Goal: Task Accomplishment & Management: Manage account settings

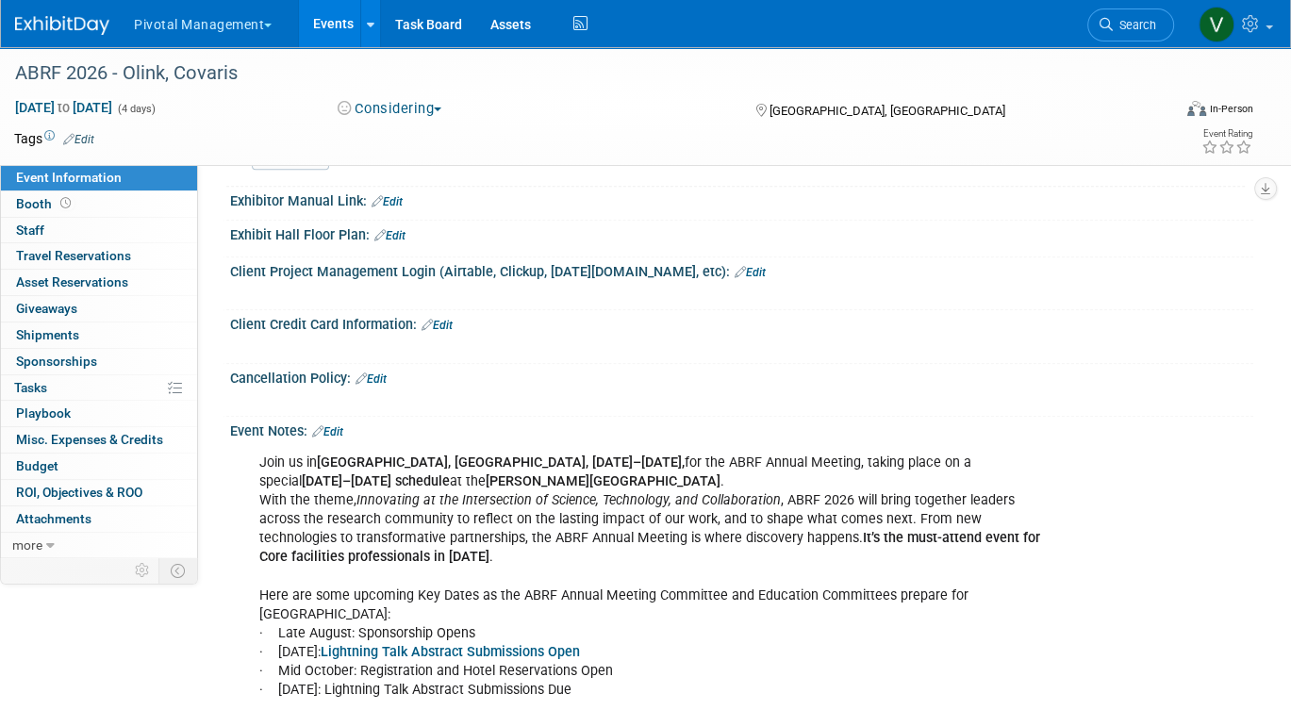
click at [360, 19] on link "Events" at bounding box center [333, 23] width 69 height 47
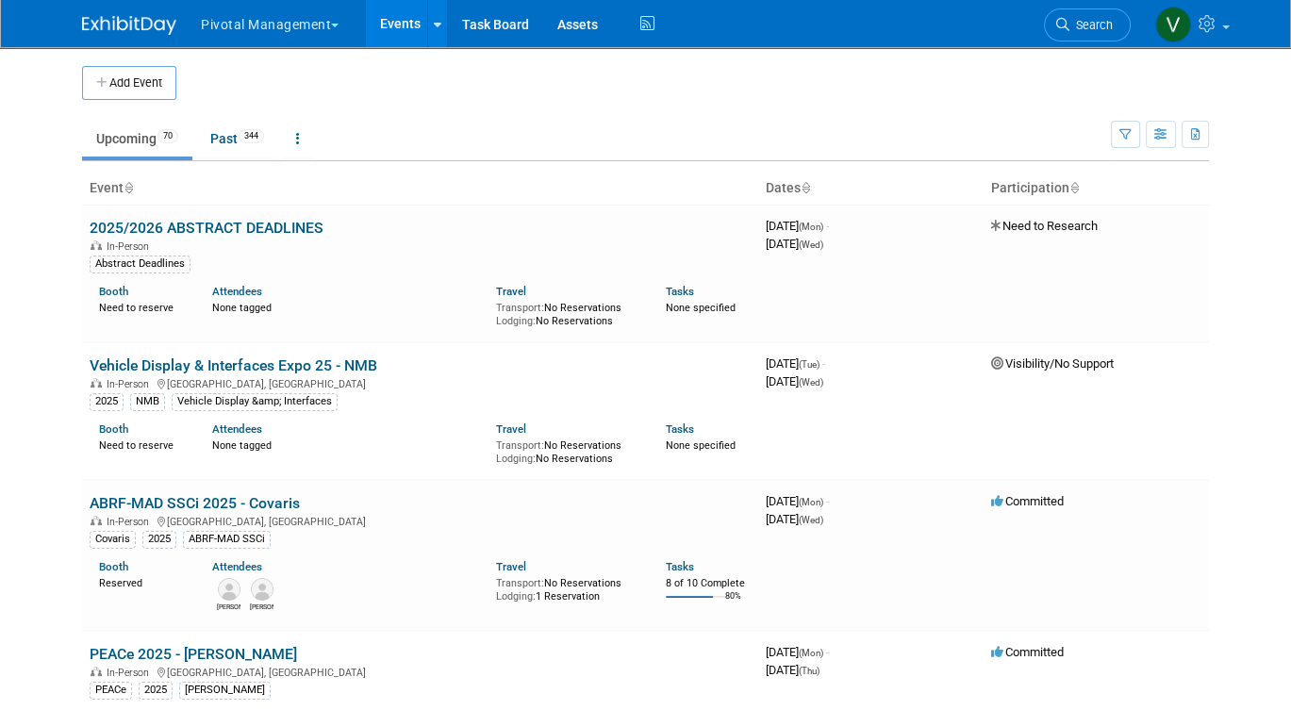
scroll to position [1386, 0]
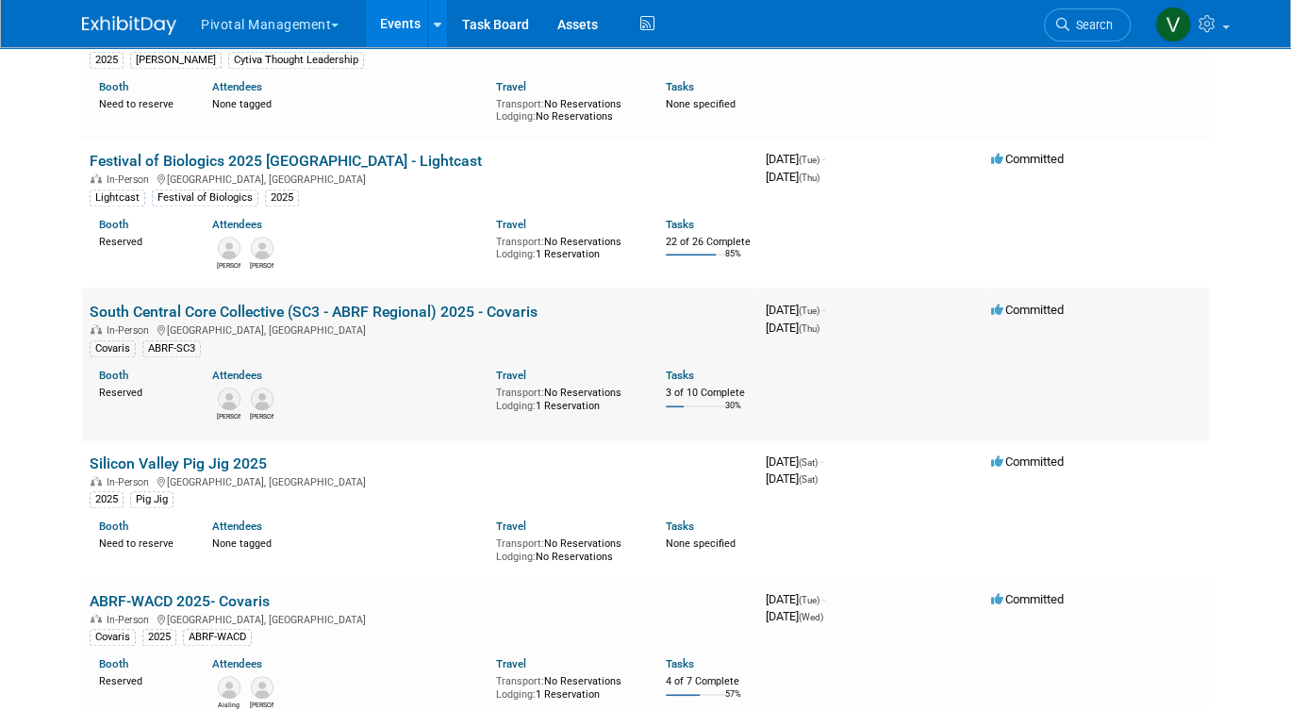
click at [237, 321] on link "South Central Core Collective (SC3 - ABRF Regional) 2025 - Covaris" at bounding box center [314, 312] width 448 height 18
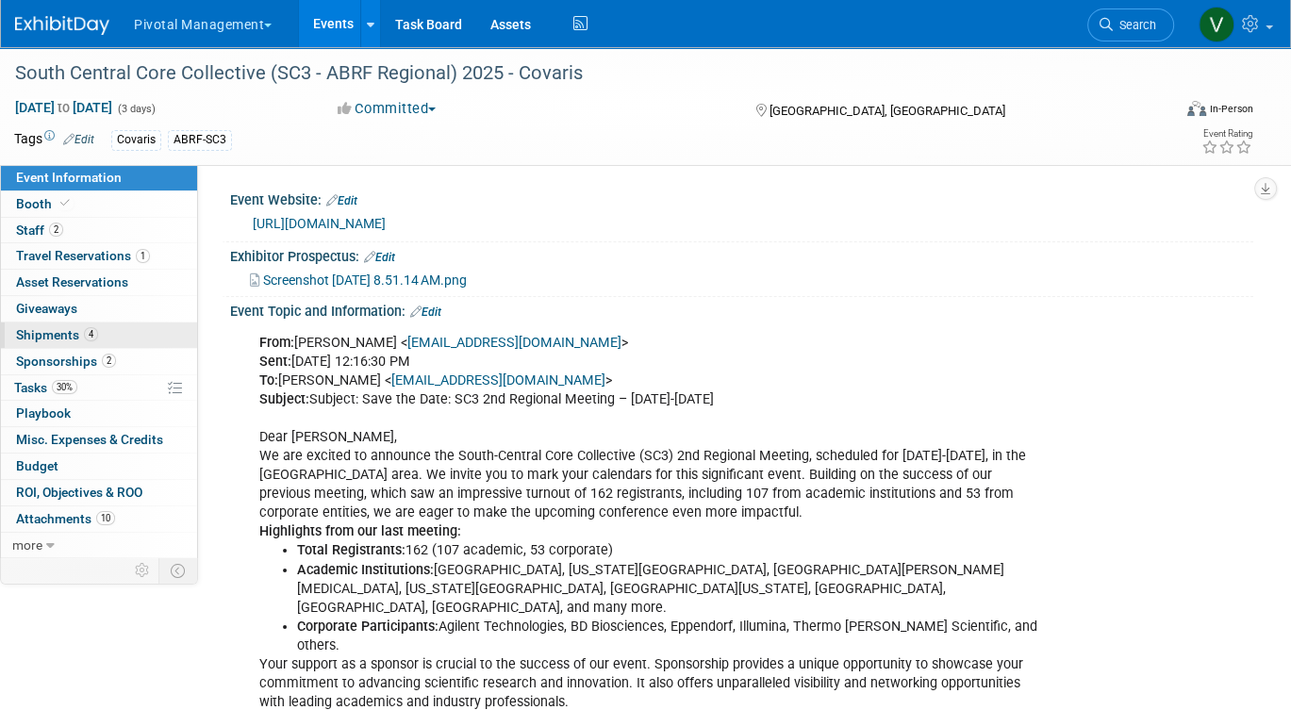
click at [66, 336] on span "Shipments 4" at bounding box center [57, 334] width 82 height 15
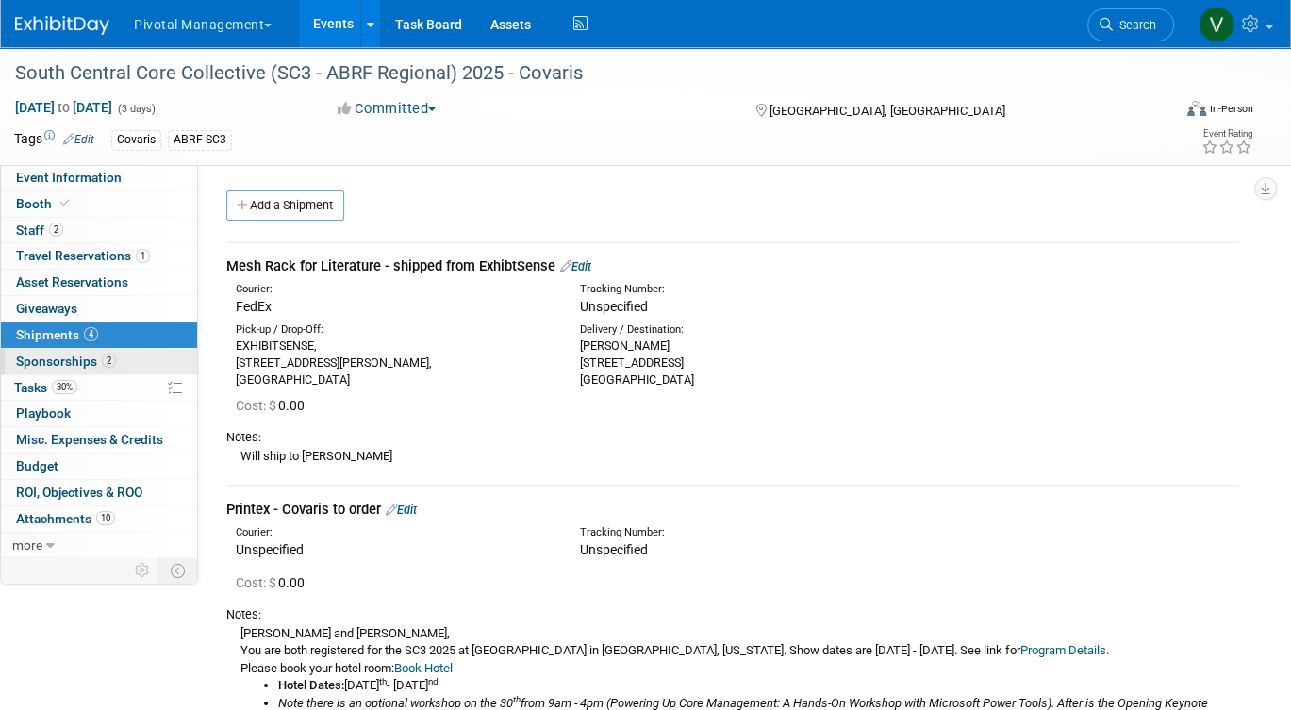
click at [65, 355] on span "Sponsorships 2" at bounding box center [66, 361] width 100 height 15
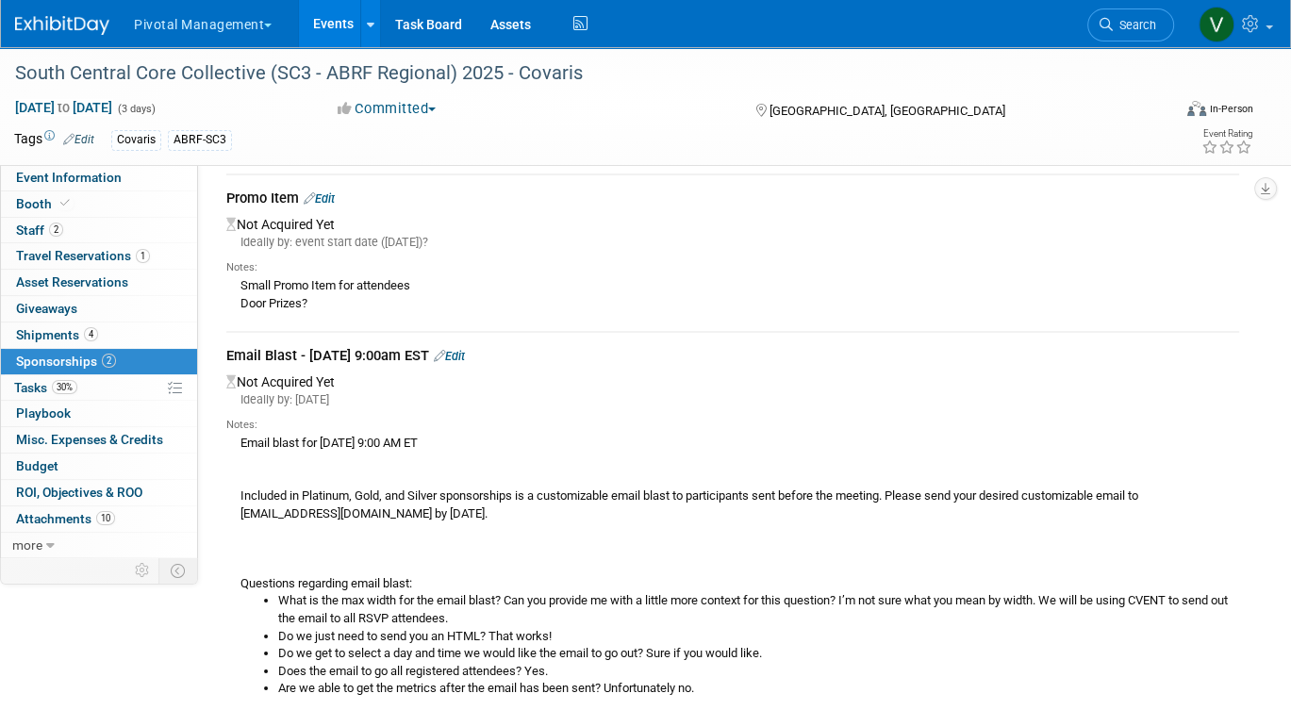
scroll to position [144, 0]
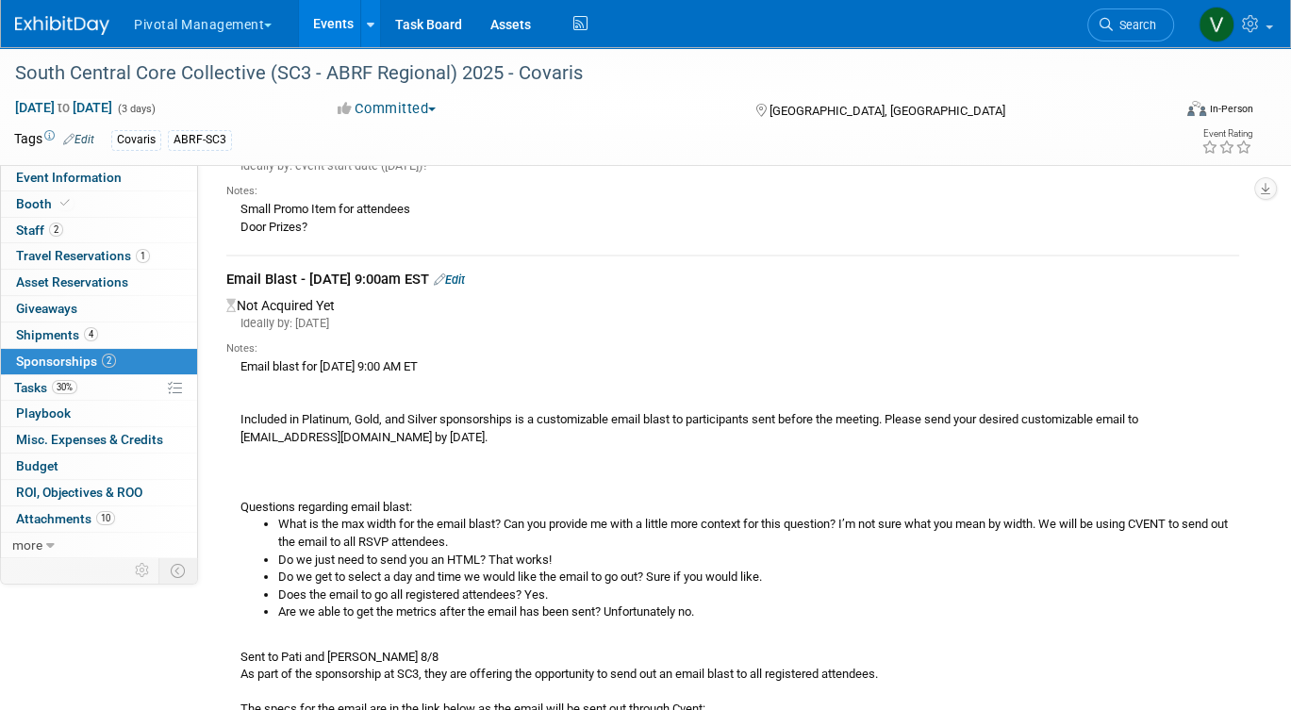
click at [465, 277] on link "Edit" at bounding box center [449, 280] width 31 height 14
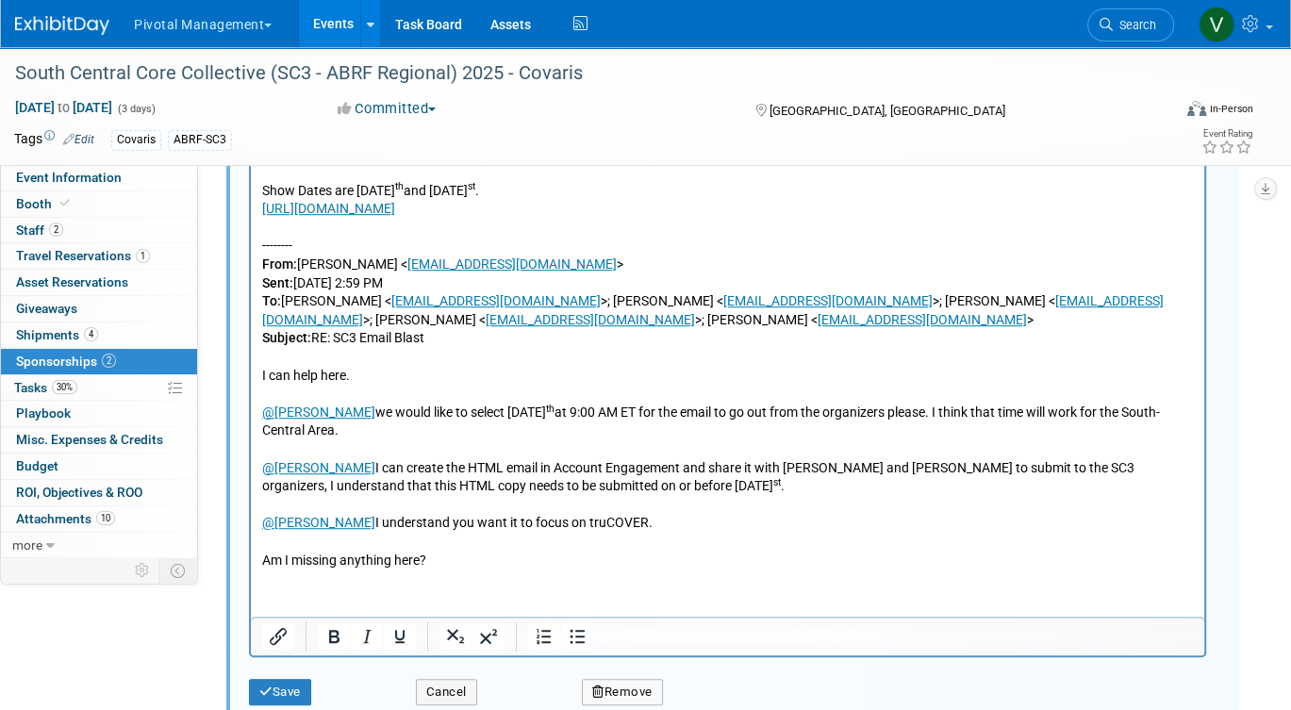
scroll to position [994, 0]
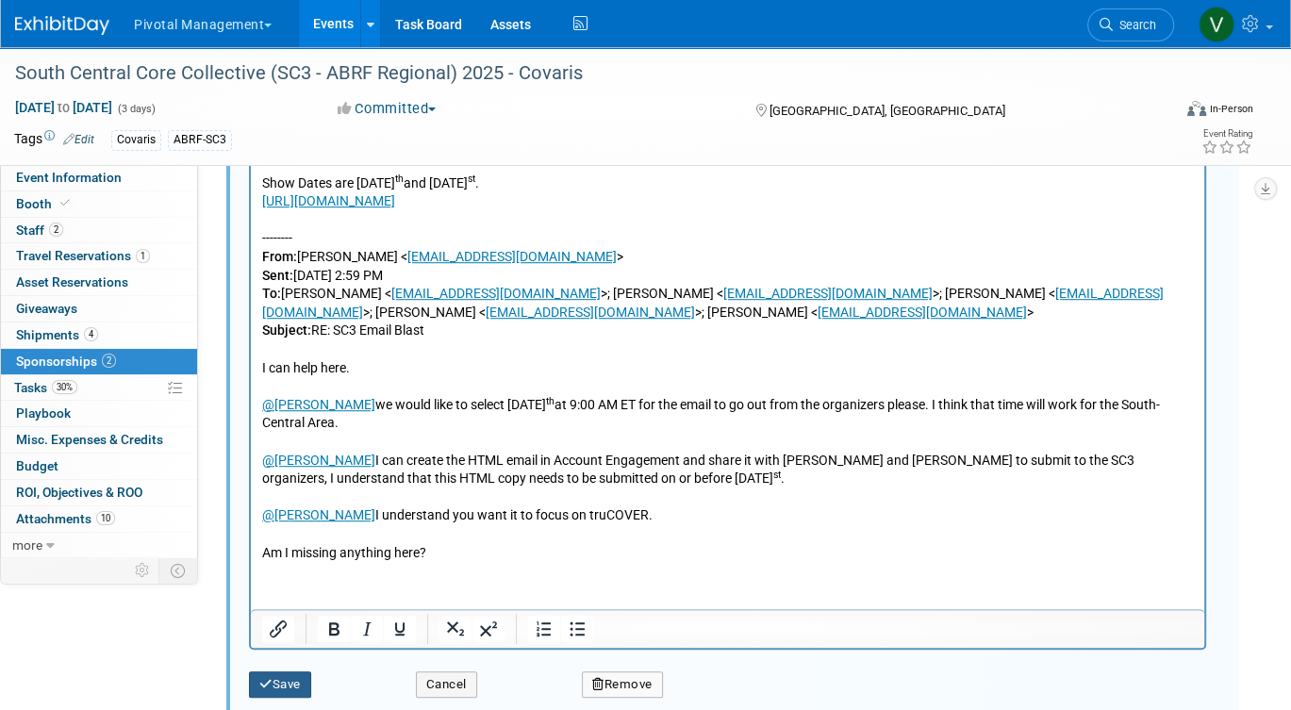
click at [287, 680] on button "Save" at bounding box center [280, 684] width 62 height 26
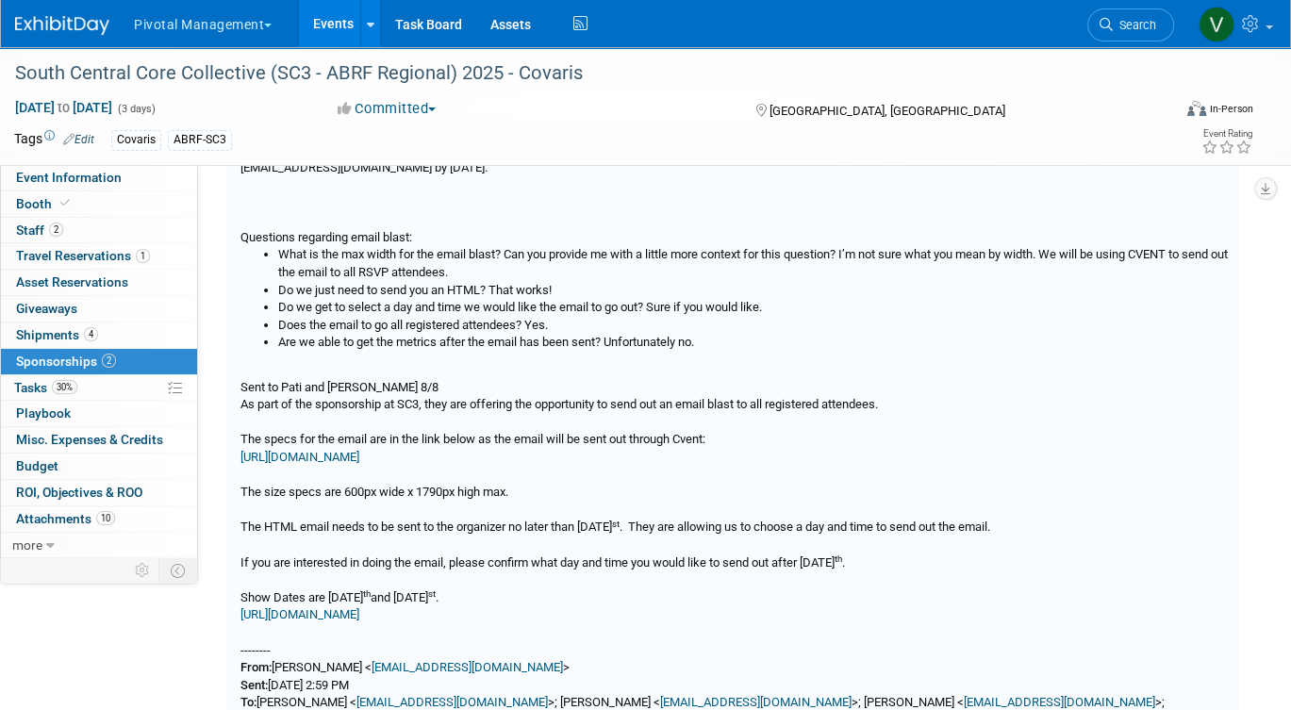
scroll to position [185, 0]
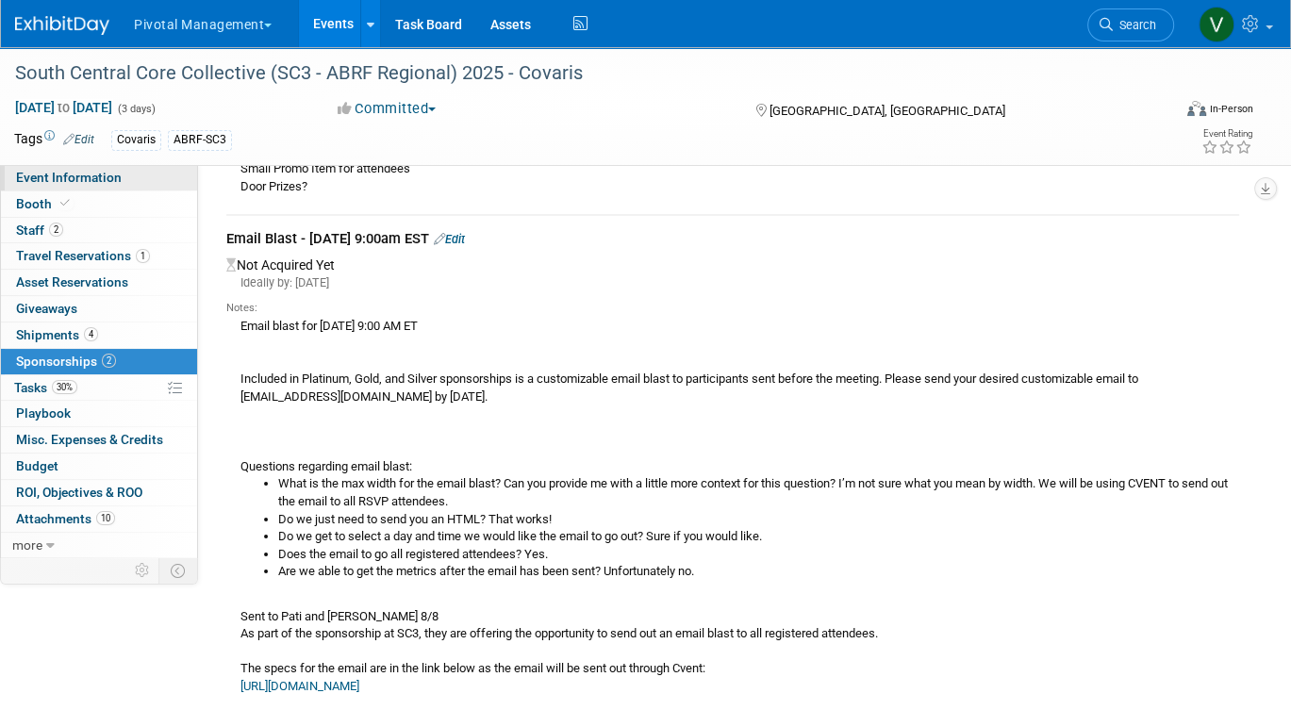
click at [107, 185] on span "Event Information" at bounding box center [69, 177] width 106 height 15
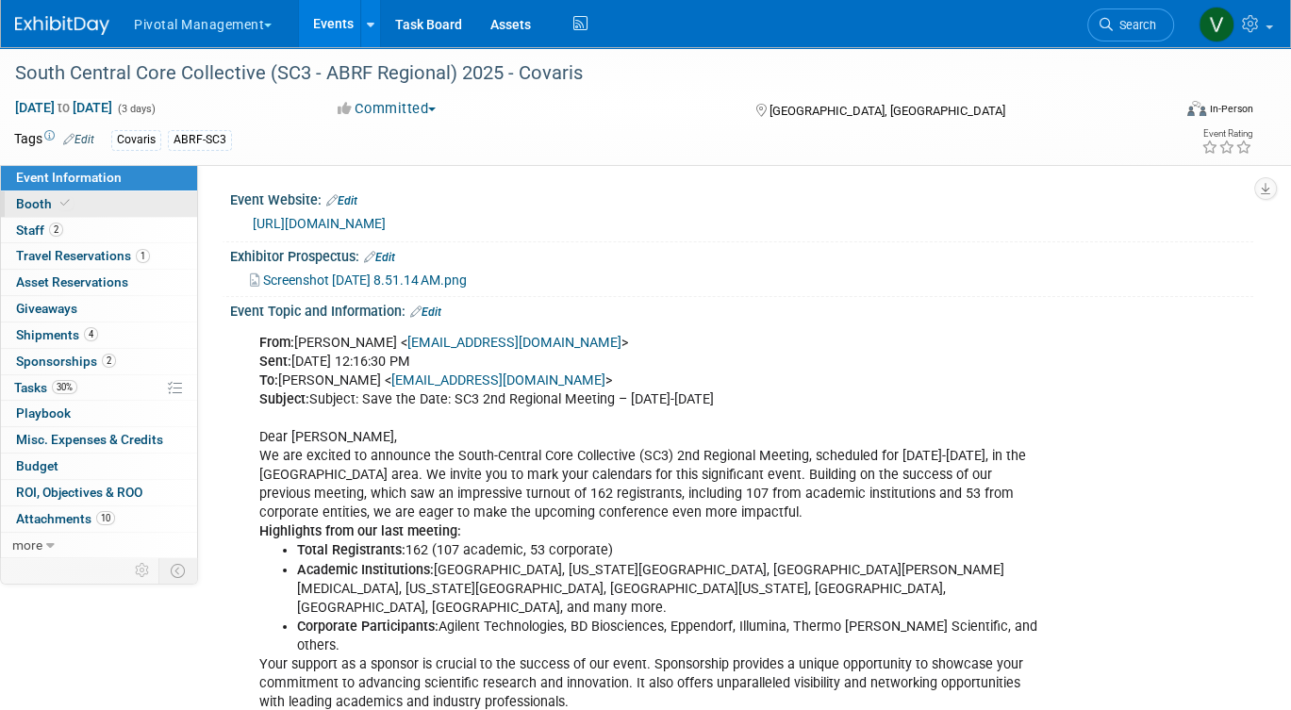
click at [149, 208] on link "Booth" at bounding box center [99, 203] width 196 height 25
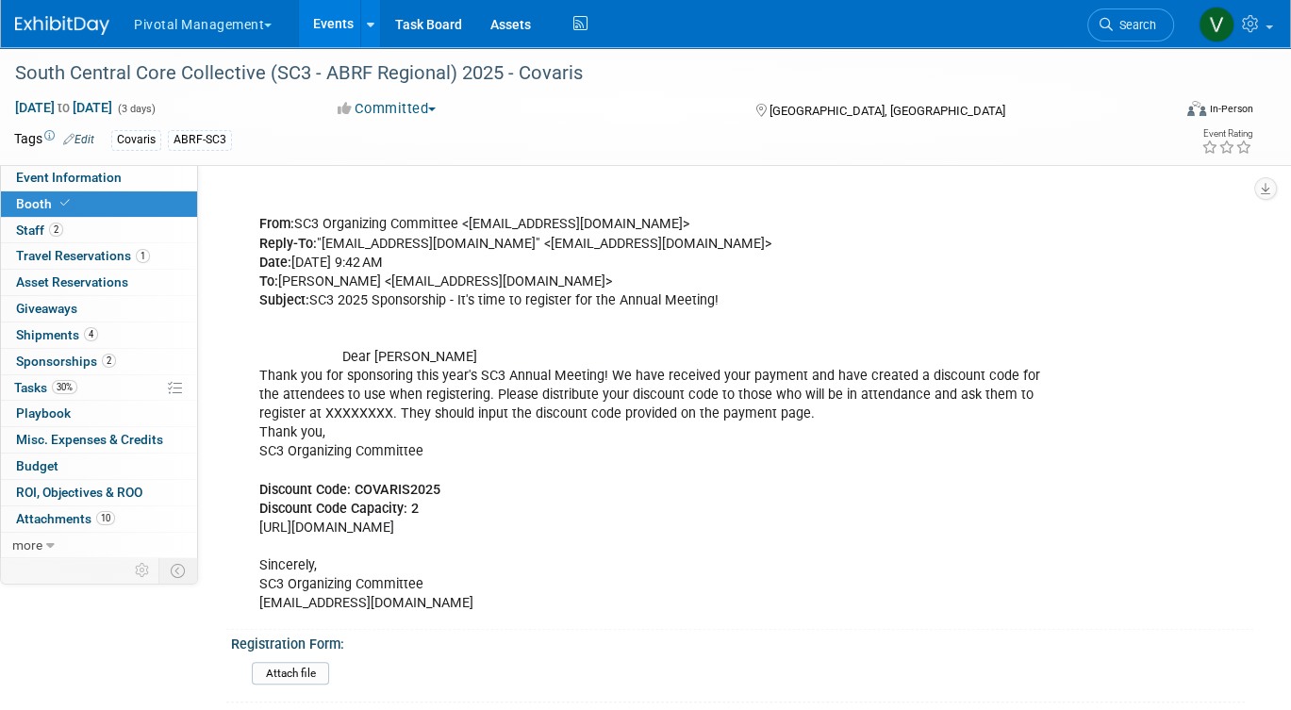
scroll to position [456, 0]
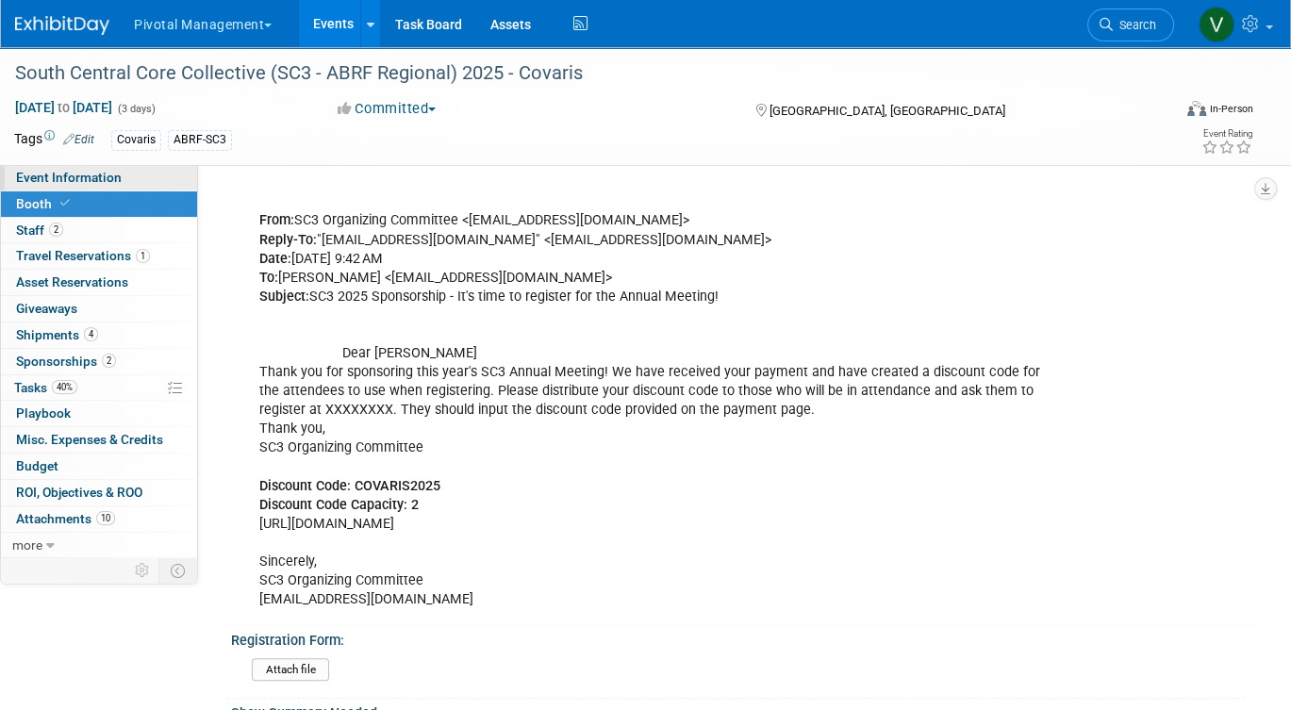
click at [131, 173] on link "Event Information" at bounding box center [99, 177] width 196 height 25
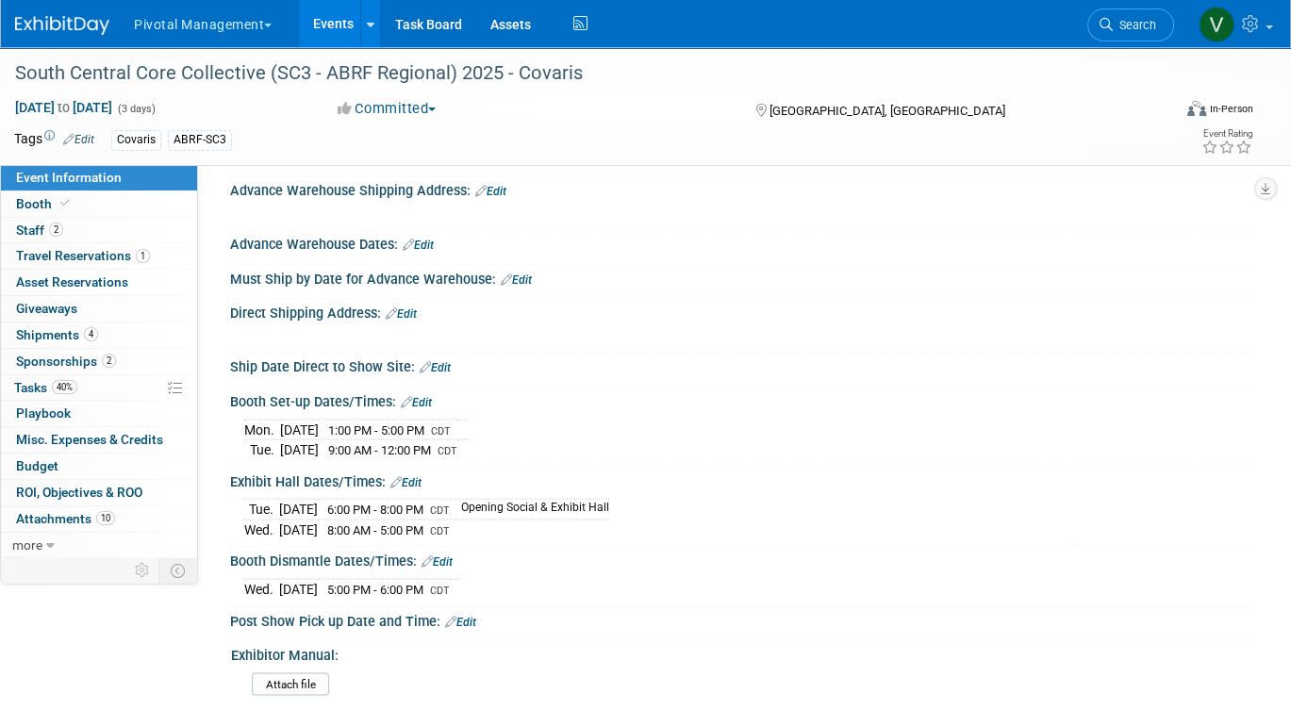
scroll to position [2836, 0]
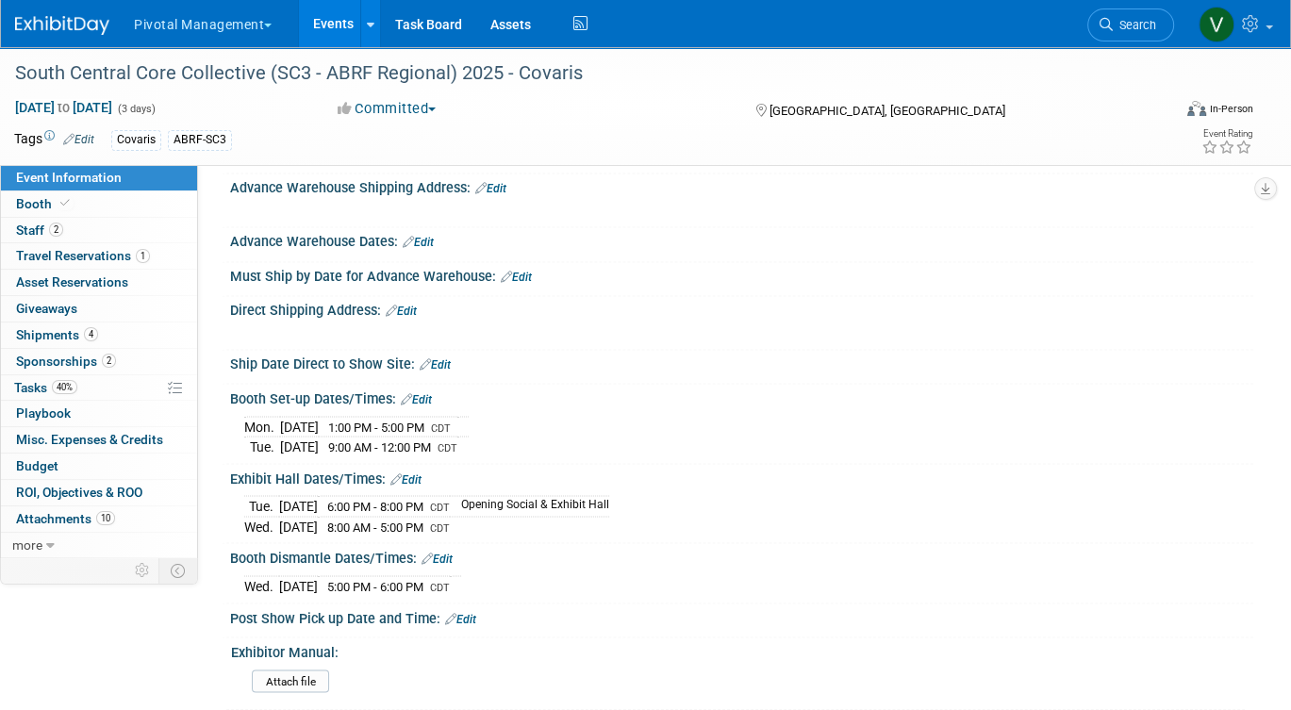
click at [413, 472] on link "Edit" at bounding box center [405, 478] width 31 height 13
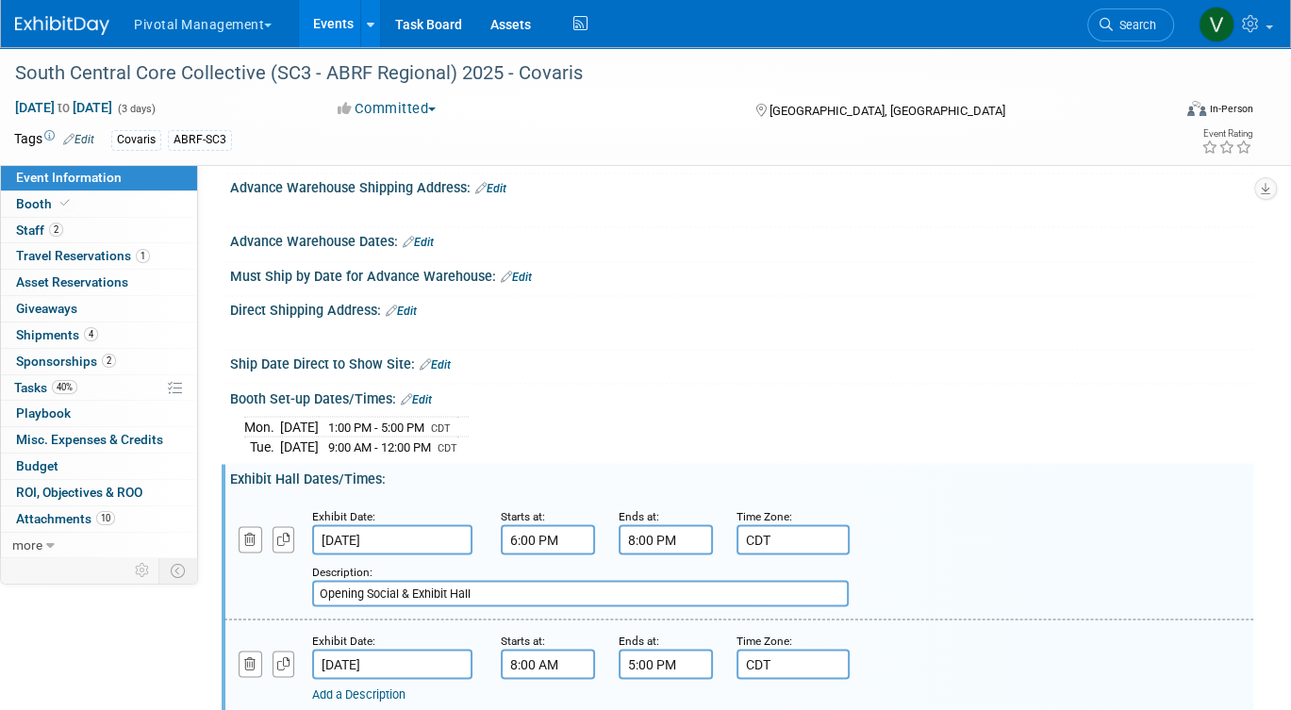
click at [527, 524] on input "6:00 PM" at bounding box center [548, 539] width 94 height 30
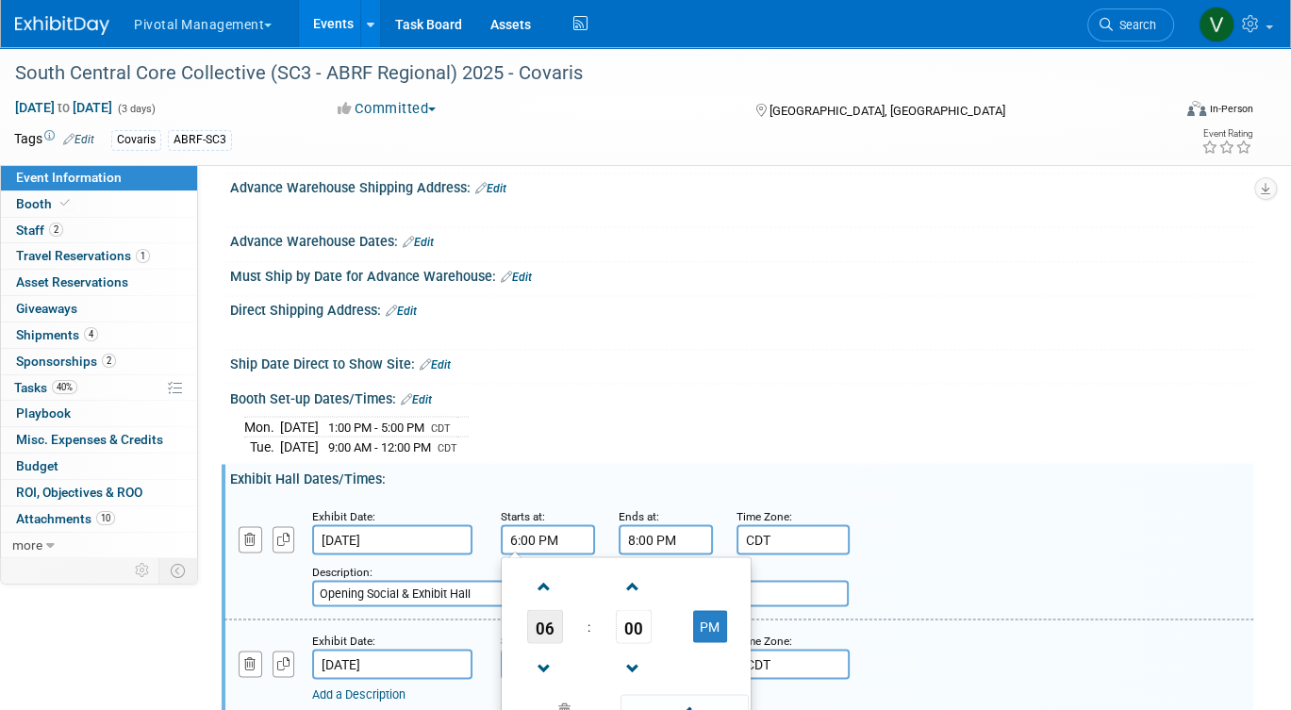
click at [553, 609] on span "06" at bounding box center [545, 626] width 36 height 34
click at [544, 612] on td "04" at bounding box center [535, 637] width 60 height 51
click at [627, 609] on span "00" at bounding box center [634, 626] width 36 height 34
click at [655, 612] on td "30" at bounding box center [656, 637] width 60 height 51
type input "4:30 PM"
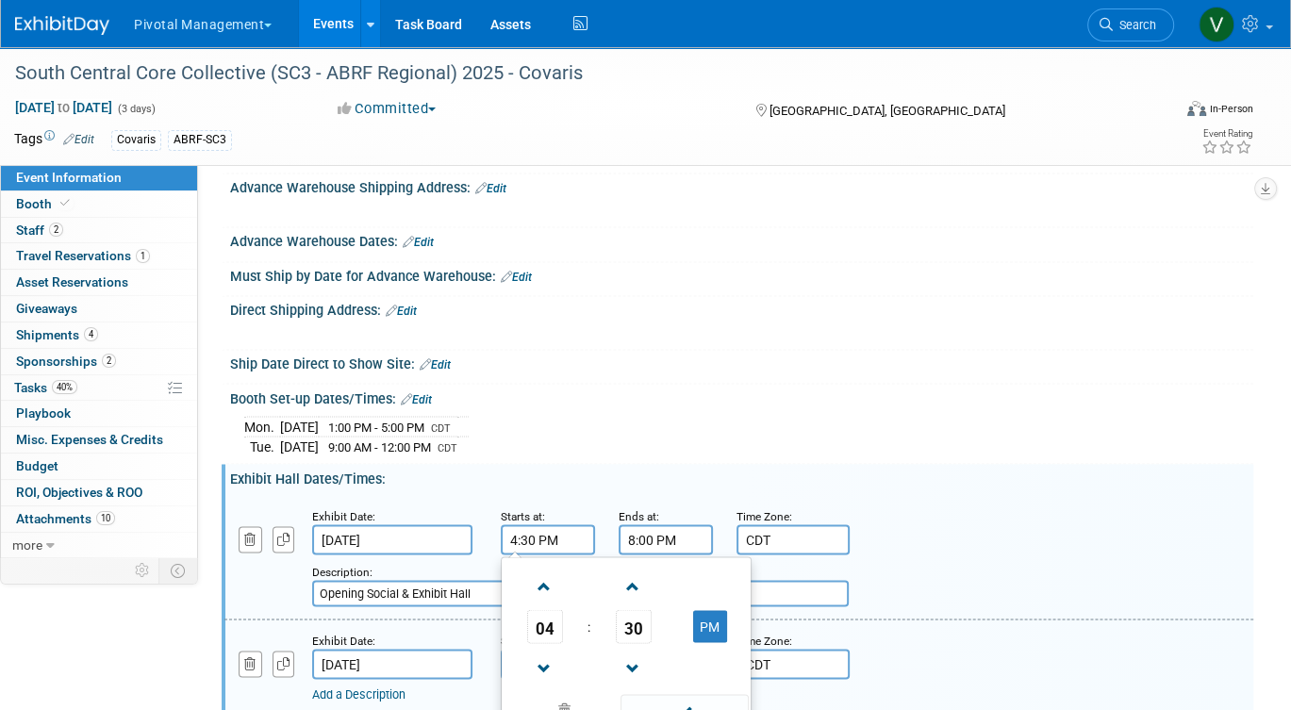
click at [887, 554] on div "Add a Description Description: Opening Social & Exhibit Hall" at bounding box center [694, 580] width 765 height 52
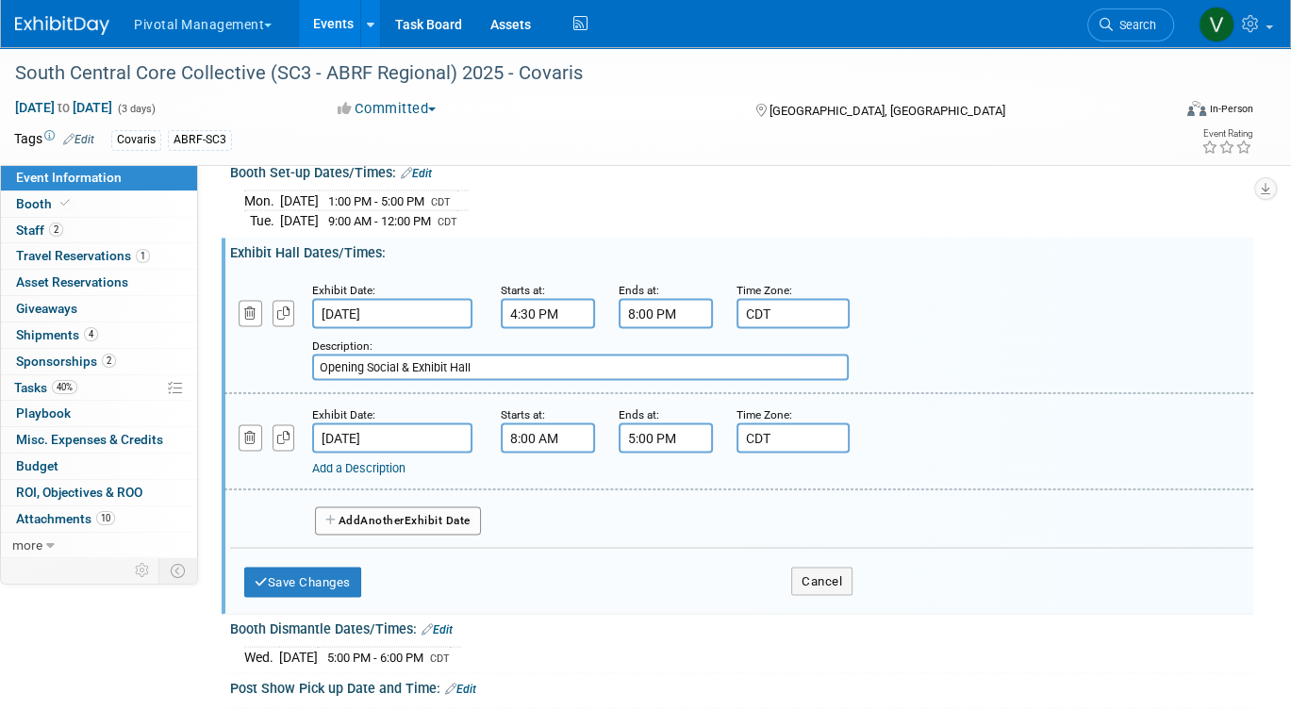
scroll to position [3074, 0]
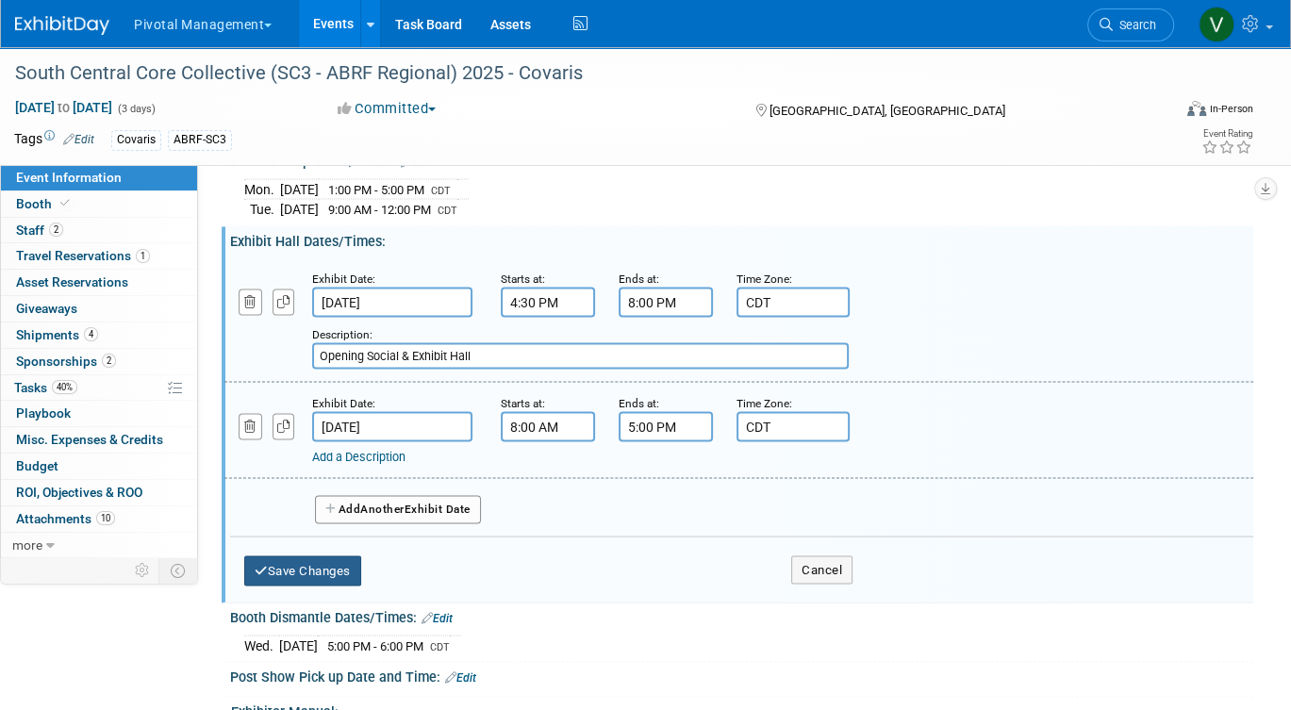
click at [333, 555] on button "Save Changes" at bounding box center [302, 570] width 117 height 30
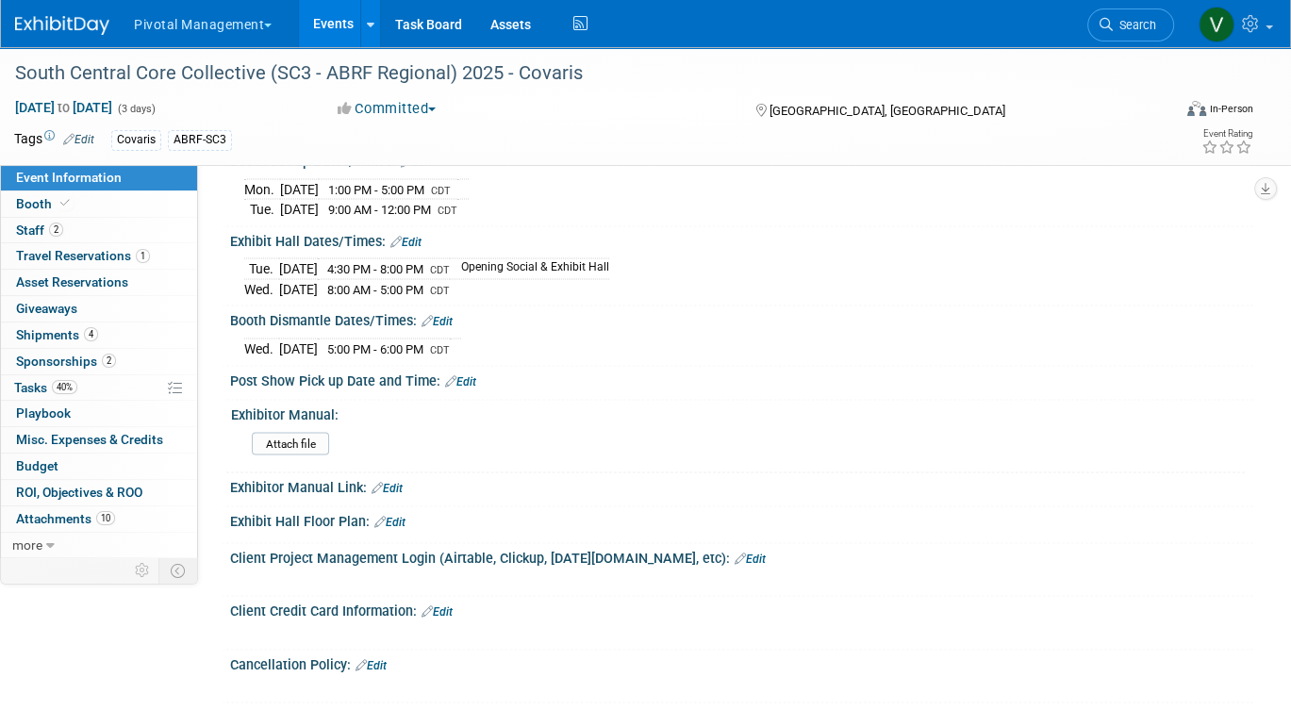
click at [414, 235] on link "Edit" at bounding box center [405, 241] width 31 height 13
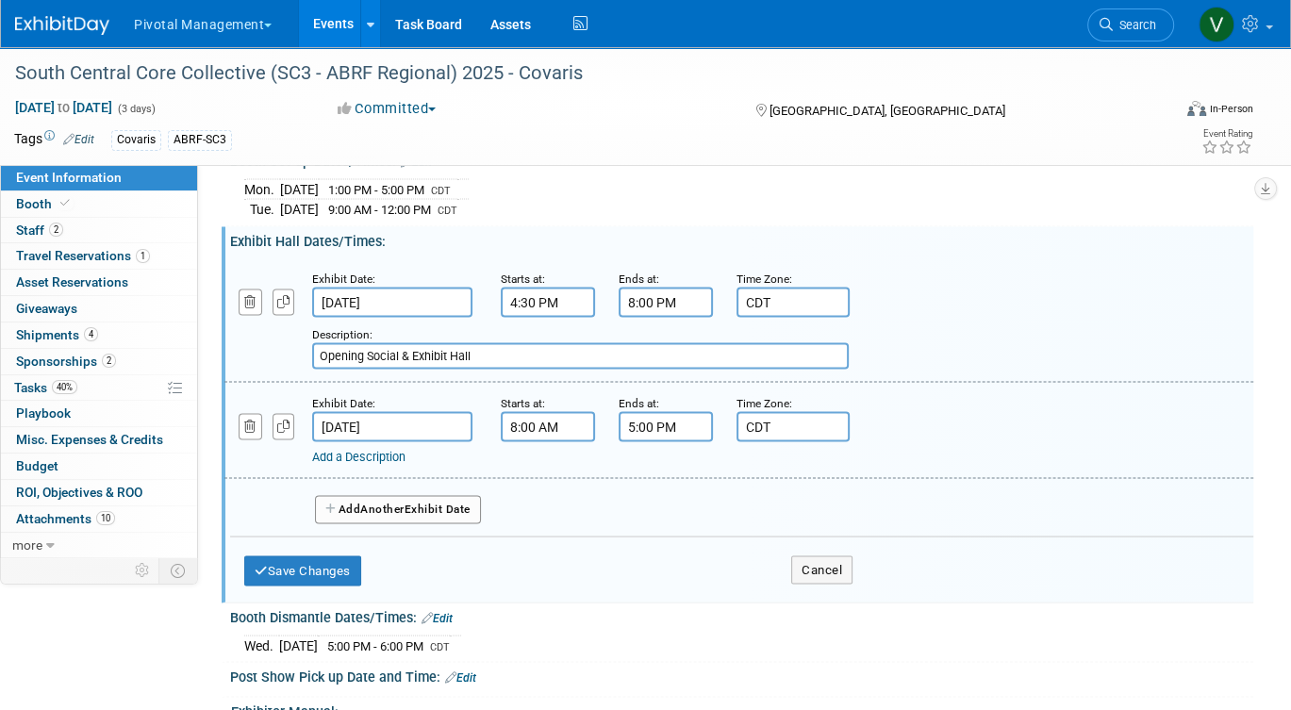
click at [487, 268] on div "Starts at: 4:30 PM" at bounding box center [546, 292] width 118 height 49
click at [518, 287] on input "4:30 PM" at bounding box center [548, 302] width 94 height 30
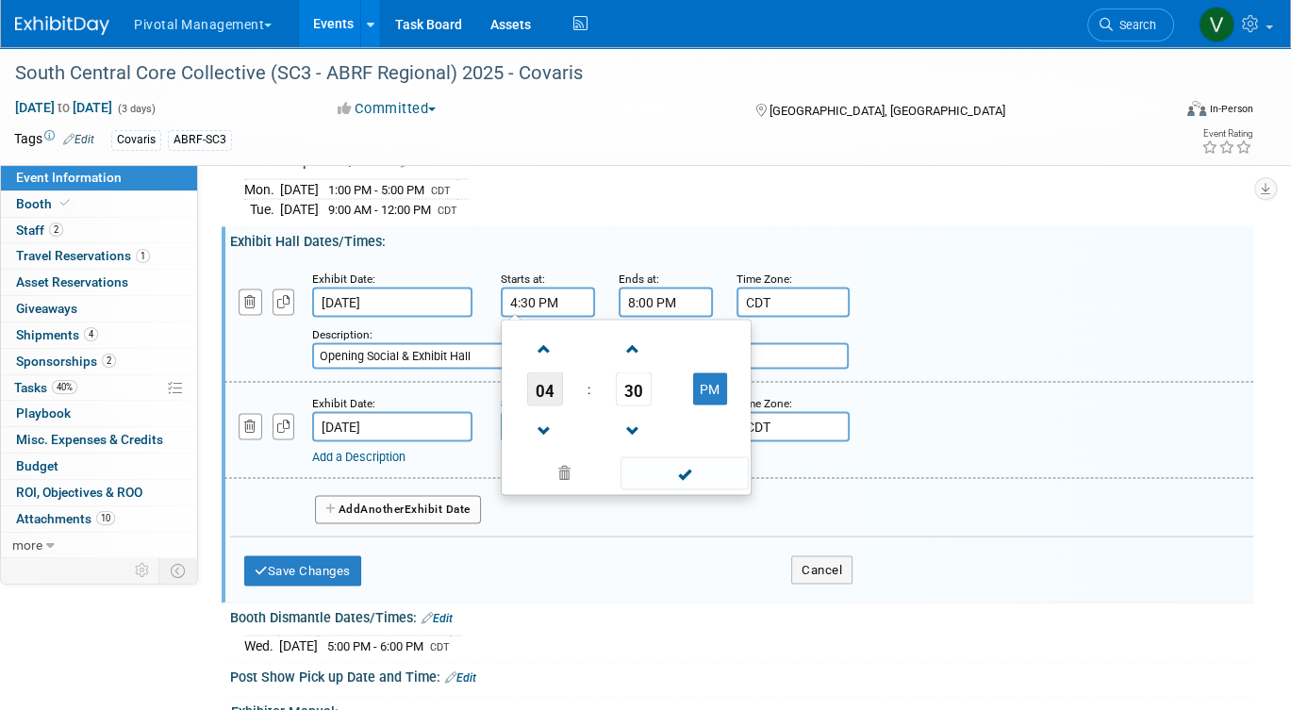
click at [546, 372] on span "04" at bounding box center [545, 389] width 36 height 34
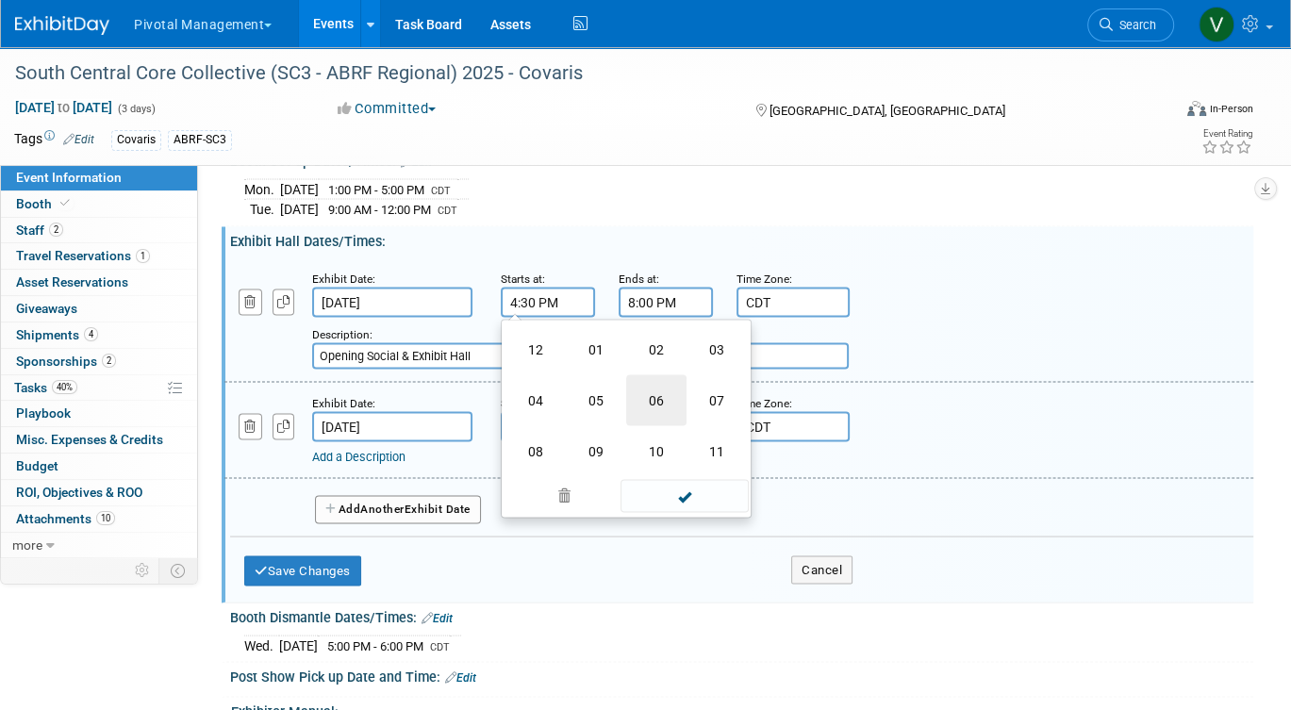
click at [635, 374] on td "06" at bounding box center [656, 399] width 60 height 51
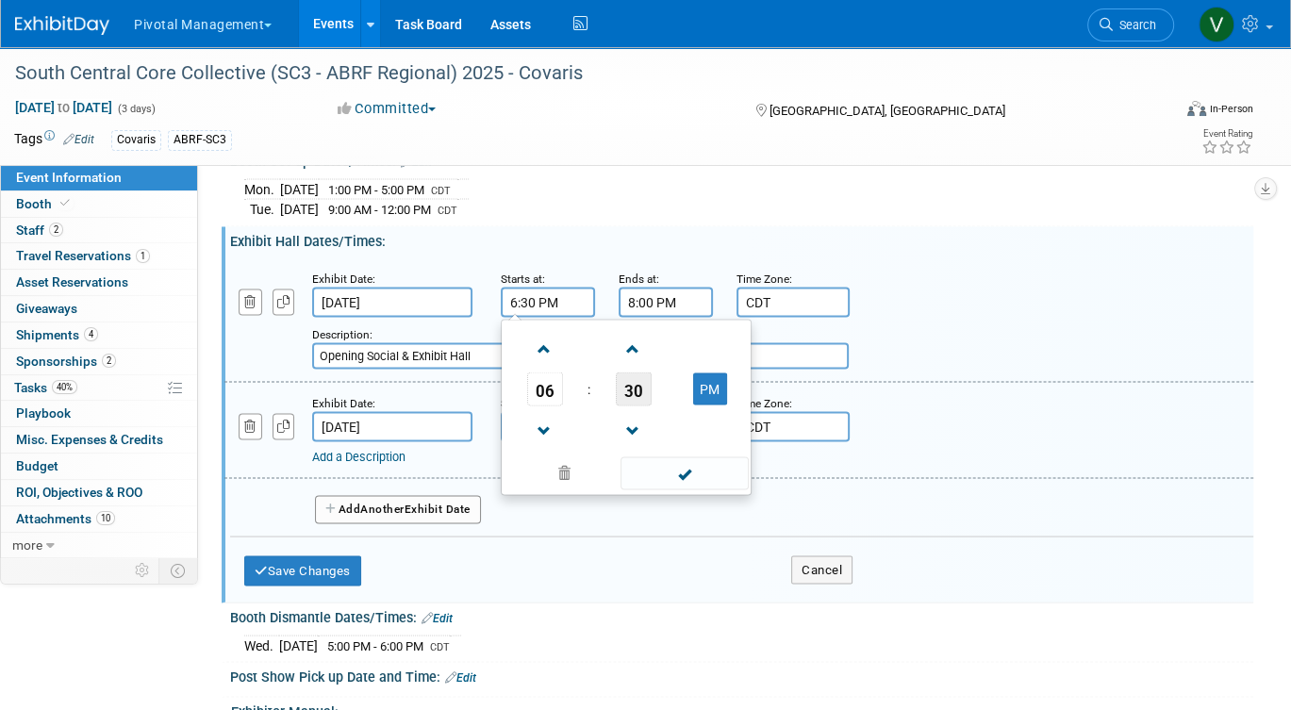
click at [635, 372] on span "30" at bounding box center [634, 389] width 36 height 34
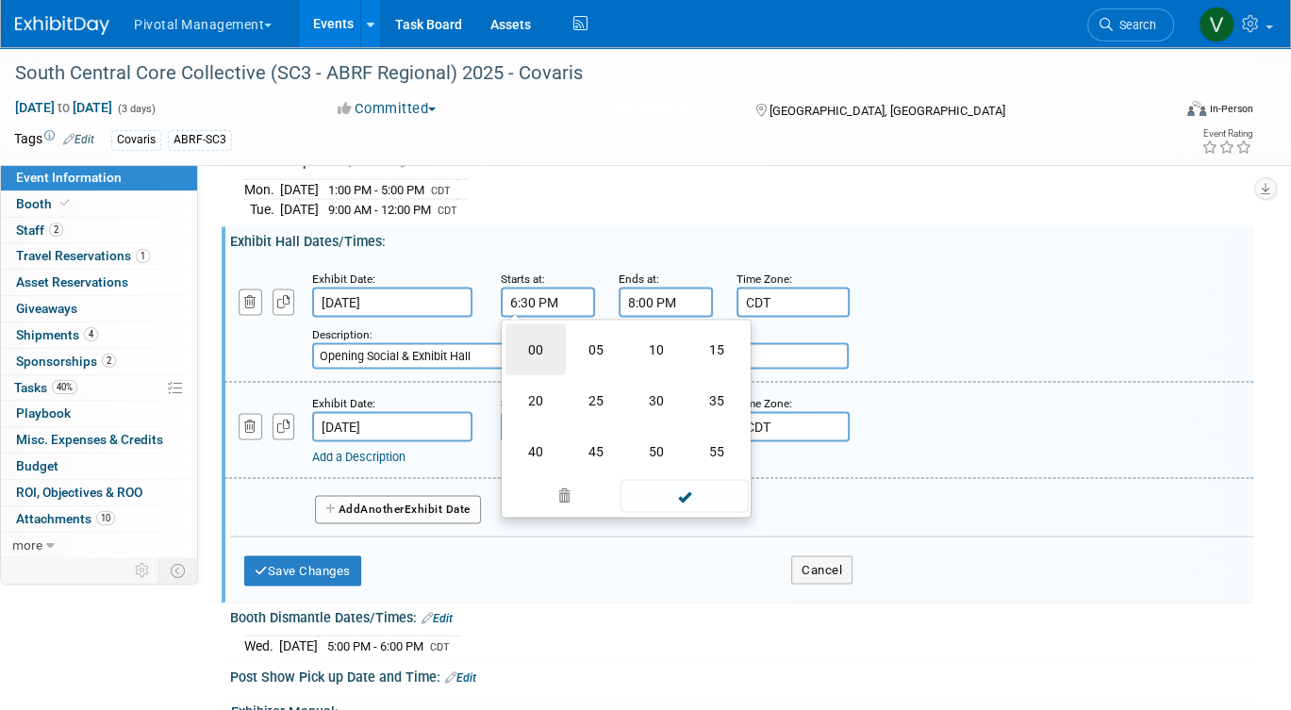
click at [541, 323] on td "00" at bounding box center [535, 348] width 60 height 51
type input "6:00 PM"
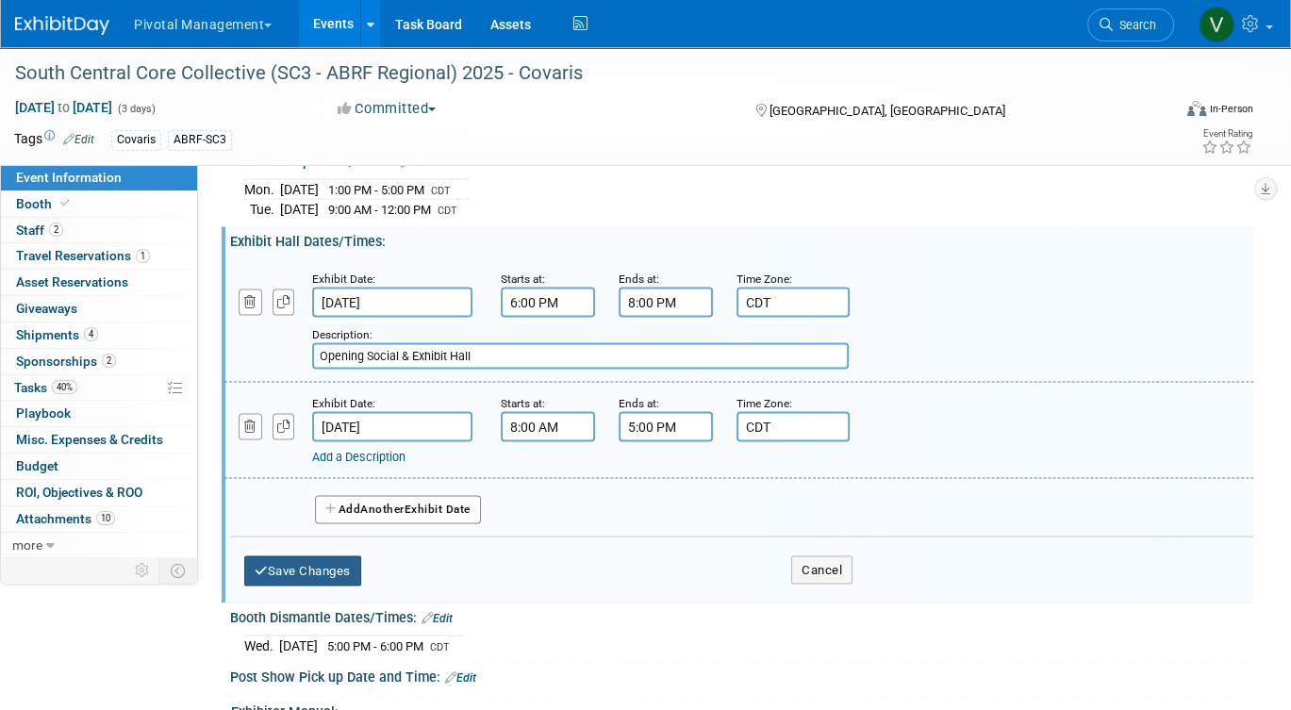
click at [275, 555] on button "Save Changes" at bounding box center [302, 570] width 117 height 30
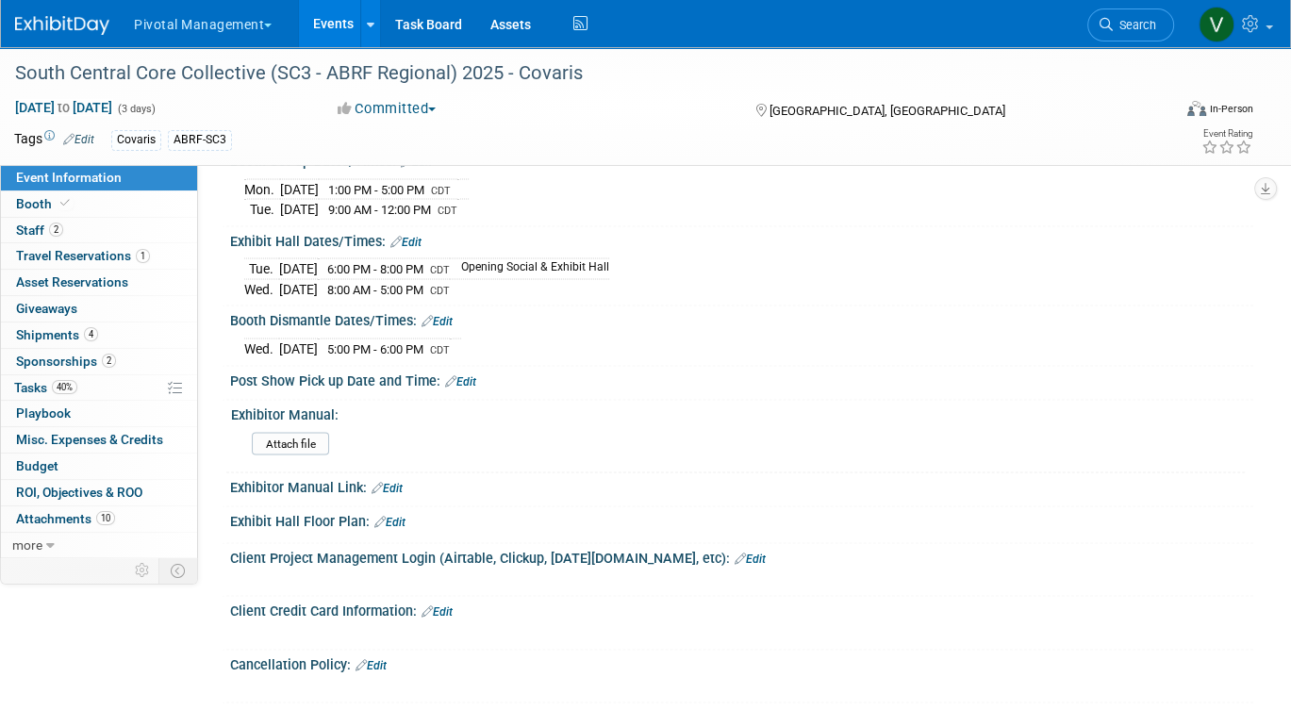
click at [412, 235] on link "Edit" at bounding box center [405, 241] width 31 height 13
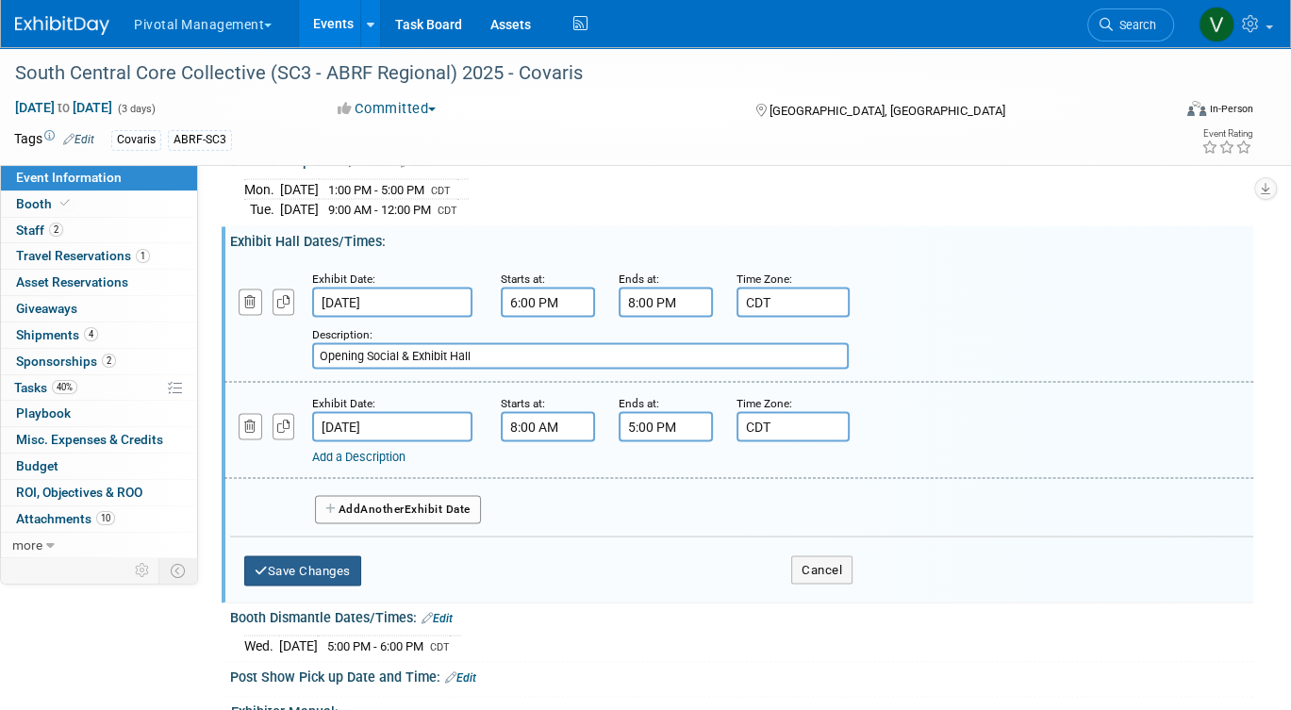
click at [334, 555] on button "Save Changes" at bounding box center [302, 570] width 117 height 30
